Goal: Information Seeking & Learning: Learn about a topic

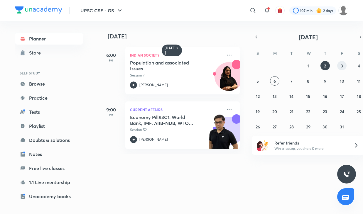
click at [342, 67] on abbr "3" at bounding box center [342, 66] width 2 height 6
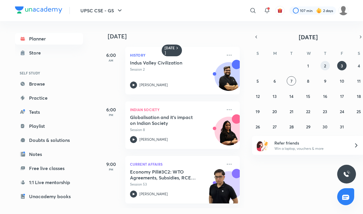
click at [327, 66] on button "2" at bounding box center [325, 65] width 9 height 9
